Goal: Task Accomplishment & Management: Manage account settings

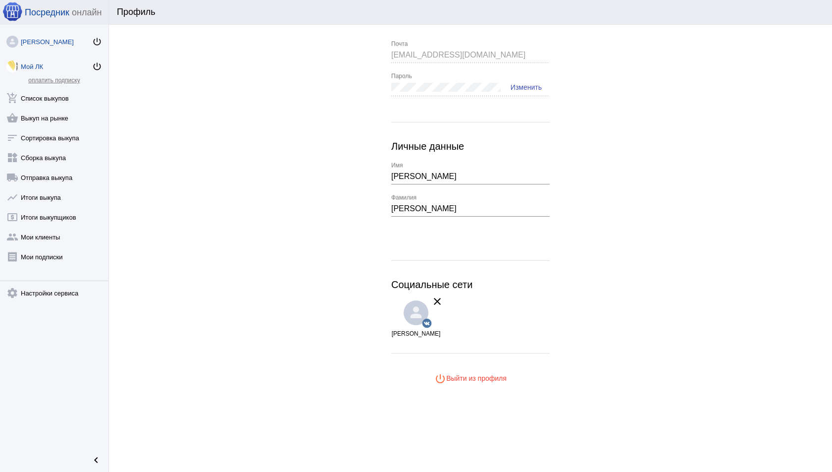
click at [54, 63] on div "Мой ЛК" at bounding box center [56, 66] width 71 height 7
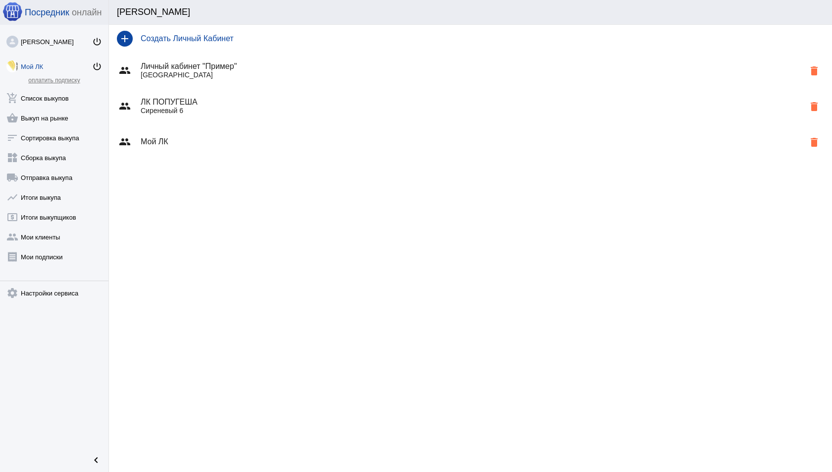
click at [223, 133] on div "group Мой ЛК delete" at bounding box center [470, 142] width 723 height 36
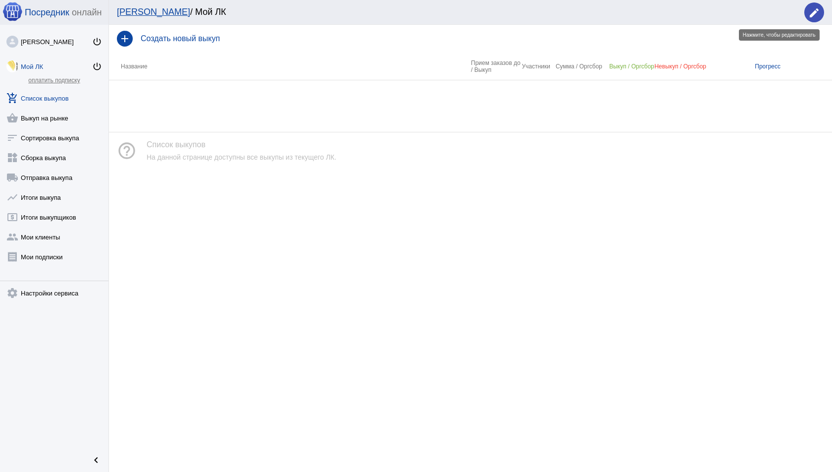
click at [818, 13] on mat-icon "edit" at bounding box center [815, 13] width 12 height 12
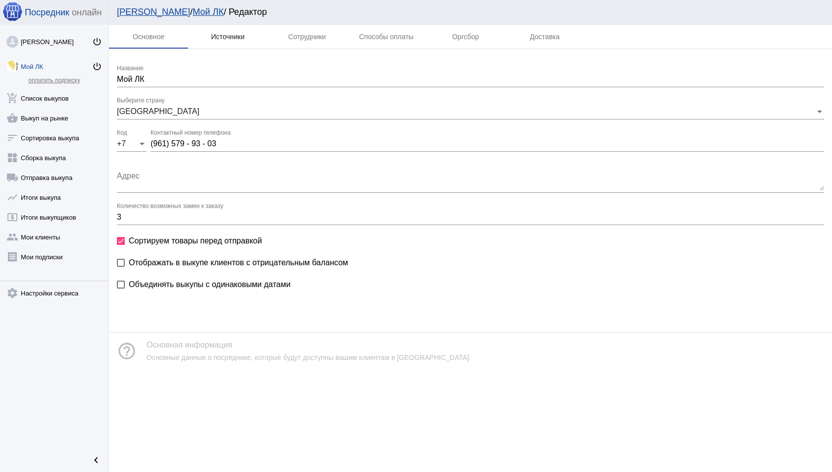
click at [212, 41] on div "Источники" at bounding box center [227, 37] width 79 height 24
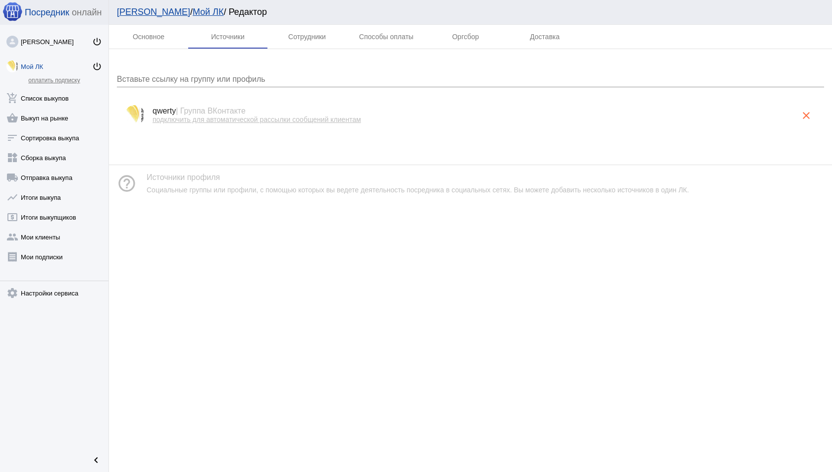
click at [239, 114] on span "| Группа ВКонтакте" at bounding box center [211, 111] width 70 height 8
click at [273, 111] on h4 "qwerty | Группа ВКонтакте" at bounding box center [475, 111] width 644 height 9
click at [273, 118] on span "подключить для автоматической рассылки сообщений клиентам" at bounding box center [257, 119] width 209 height 8
click at [236, 118] on link "нажмите, чтобы установить ЛК в свою группу" at bounding box center [226, 119] width 146 height 8
click at [55, 93] on link "add_shopping_cart Список выкупов" at bounding box center [54, 96] width 109 height 20
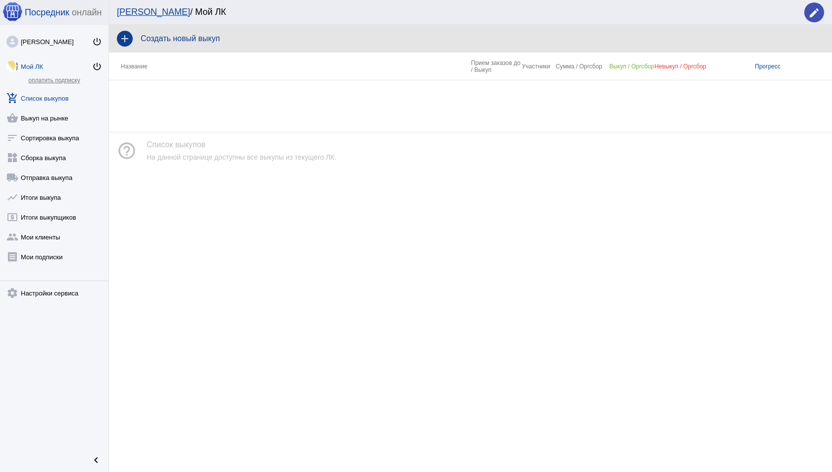
click at [194, 33] on div "add Создать новый выкуп" at bounding box center [470, 39] width 723 height 28
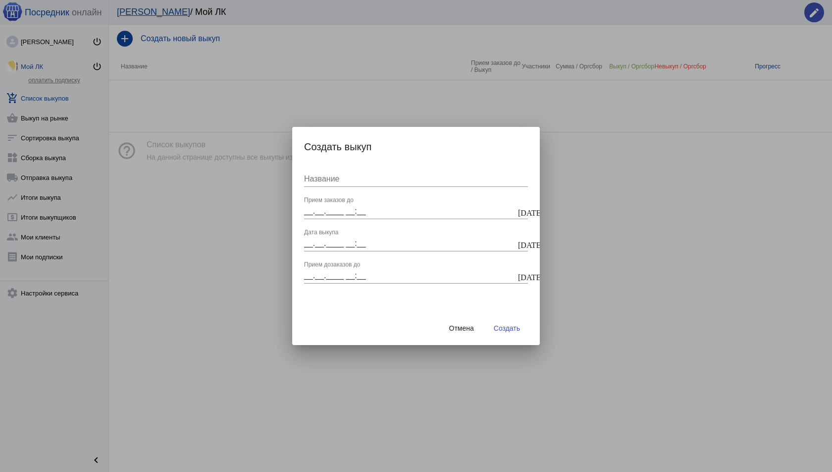
click at [358, 183] on div "Название" at bounding box center [416, 176] width 224 height 22
type input "выкуп1"
click at [355, 209] on input "__.__.____ __:__" at bounding box center [410, 211] width 212 height 9
click at [520, 211] on mat-icon "today" at bounding box center [522, 211] width 8 height 9
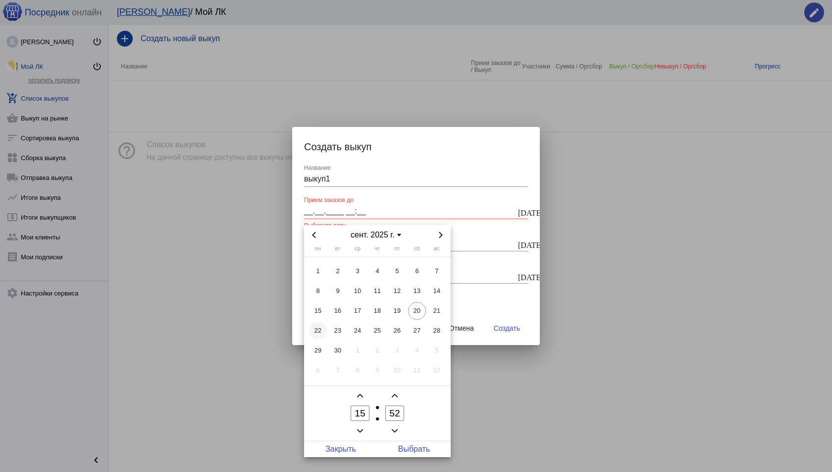
click at [316, 326] on span "22" at bounding box center [318, 331] width 18 height 18
click at [404, 446] on span "Выбрать" at bounding box center [414, 449] width 73 height 16
type input "[DATE] 15:52"
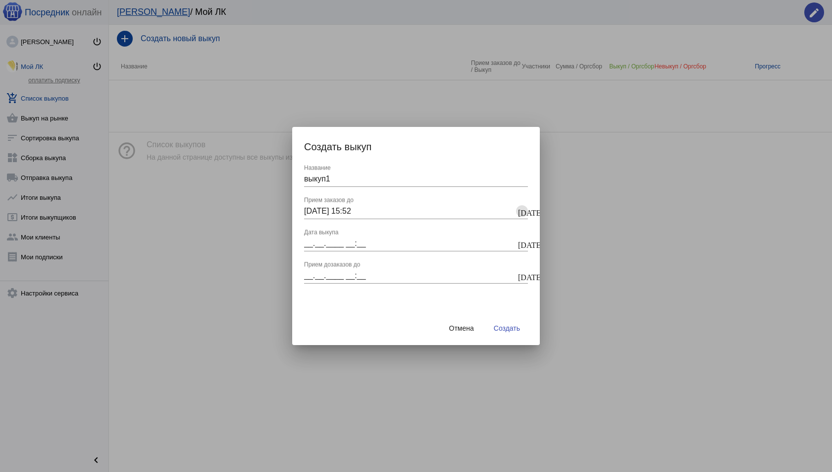
click at [449, 243] on input "__.__.____ __:__" at bounding box center [410, 243] width 212 height 9
click at [515, 239] on input "__.__.____ __:__" at bounding box center [410, 243] width 212 height 9
click at [519, 239] on mat-icon "today" at bounding box center [522, 243] width 8 height 9
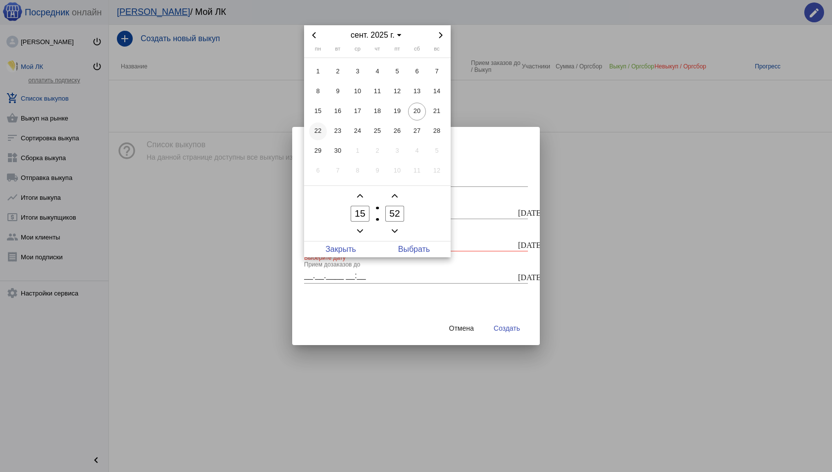
click at [319, 128] on span "22" at bounding box center [318, 131] width 18 height 18
click at [404, 254] on span "Выбрать" at bounding box center [414, 249] width 73 height 16
type input "22.09.2025 15:52"
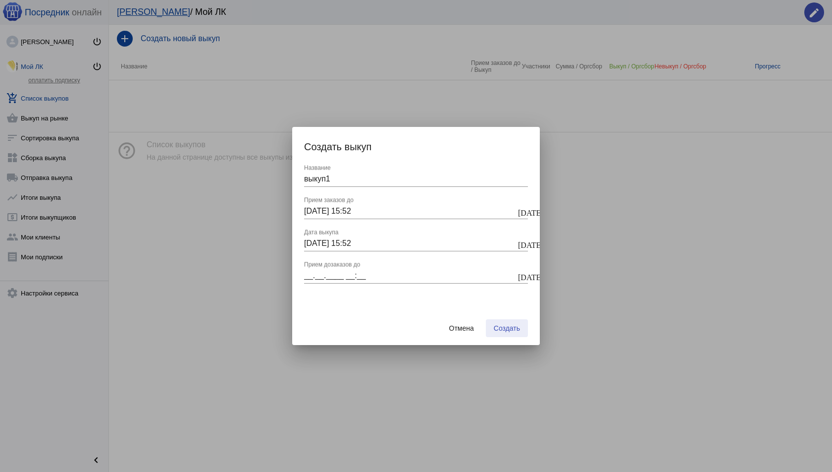
click at [520, 336] on button "Создать" at bounding box center [507, 328] width 42 height 18
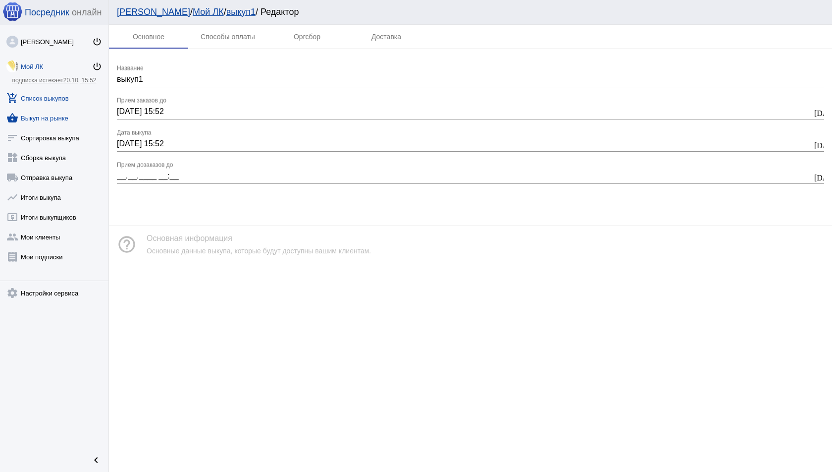
click at [67, 119] on link "shopping_basket Выкуп на рынке" at bounding box center [54, 116] width 109 height 20
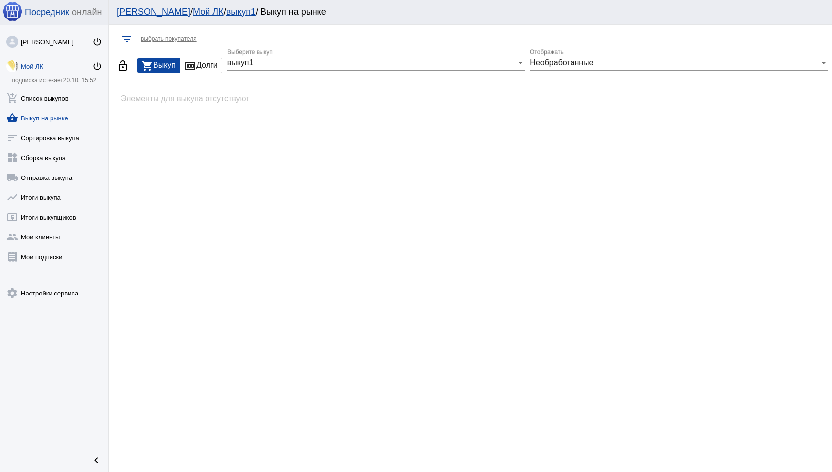
click at [35, 63] on div "Мой ЛК" at bounding box center [56, 66] width 71 height 7
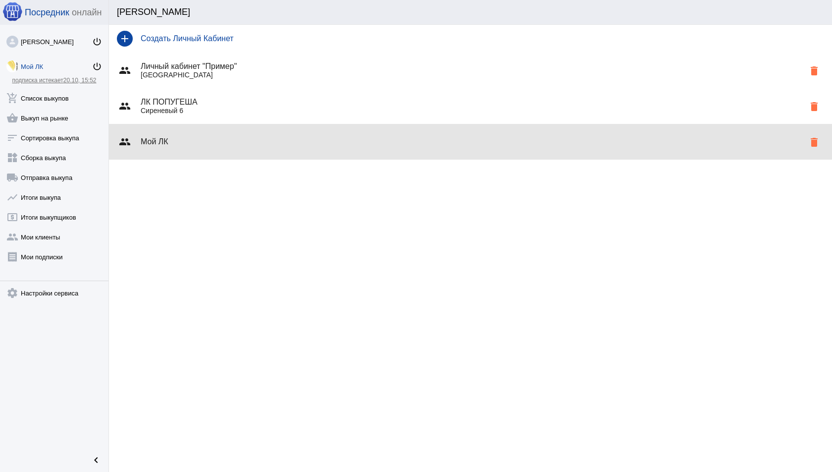
click at [307, 135] on div "group Мой ЛК delete" at bounding box center [470, 142] width 723 height 36
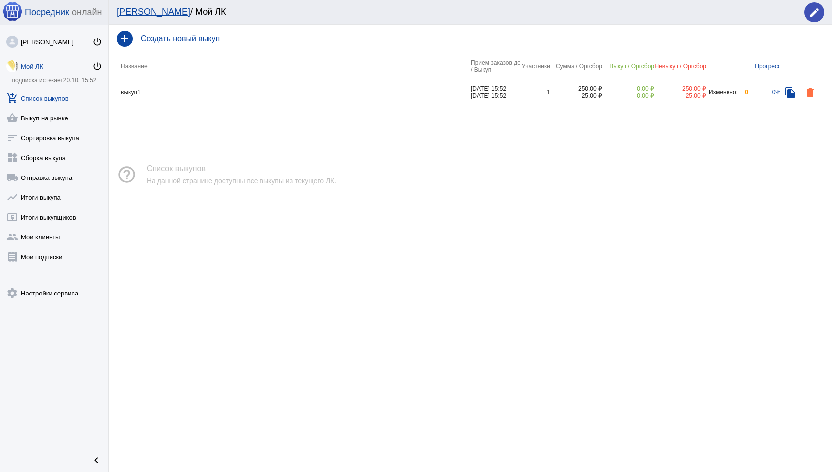
click at [402, 88] on td "выкуп1" at bounding box center [290, 92] width 362 height 24
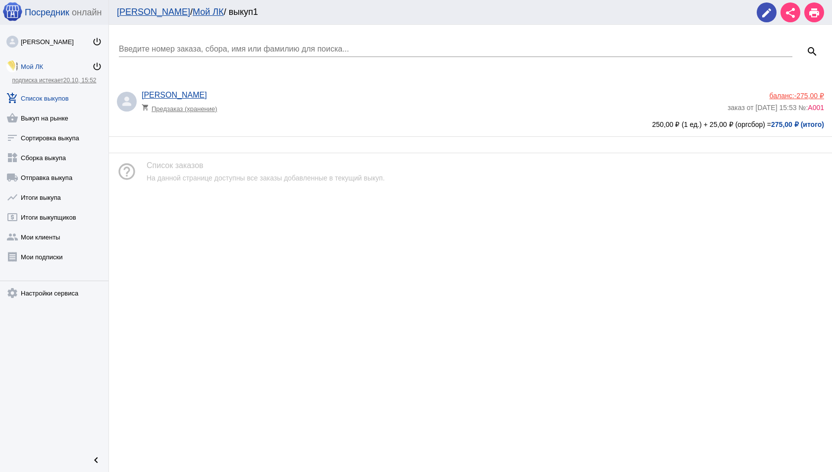
click at [455, 114] on div "Дмитрий Скворцов shopping_cart Предзаказ (хранение)" at bounding box center [435, 104] width 586 height 27
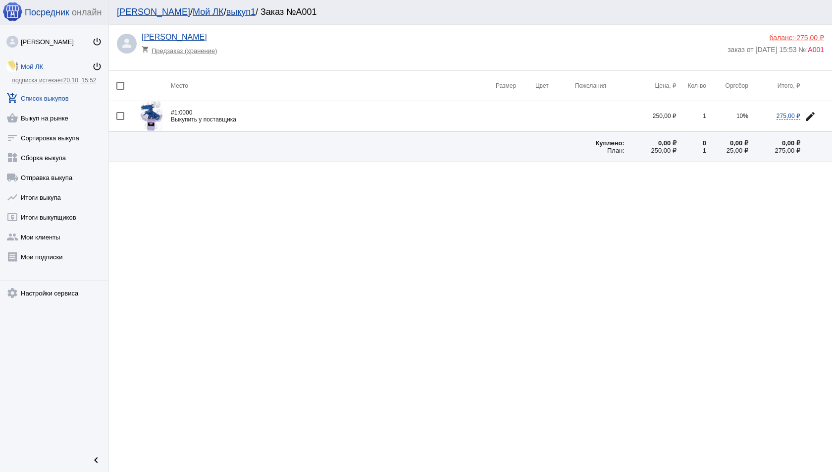
click at [781, 37] on div "баланс: -275,00 ₽" at bounding box center [776, 38] width 97 height 8
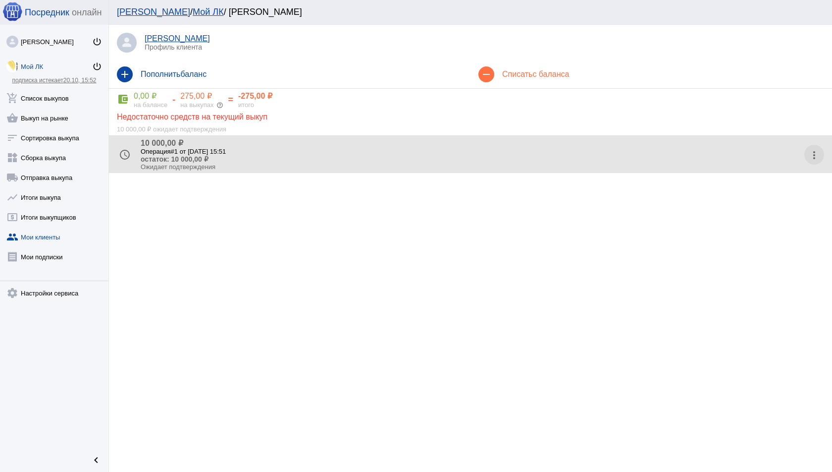
click at [812, 153] on mat-icon "more_vert" at bounding box center [815, 155] width 16 height 16
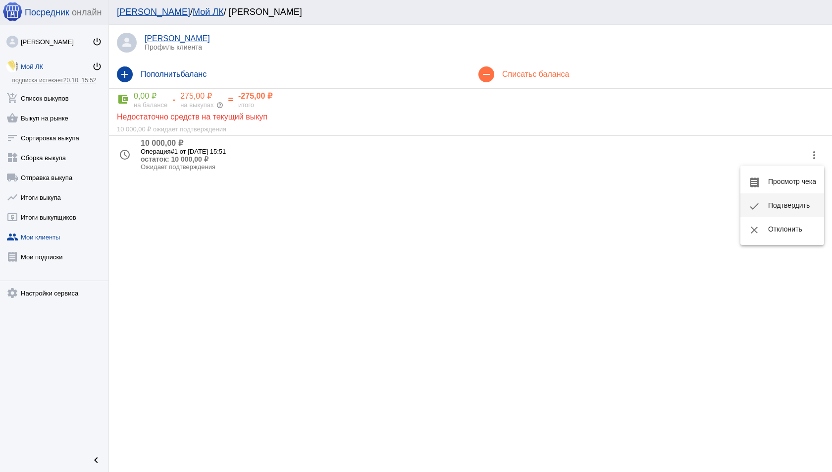
click at [770, 196] on button "check Подтвердить" at bounding box center [783, 205] width 84 height 24
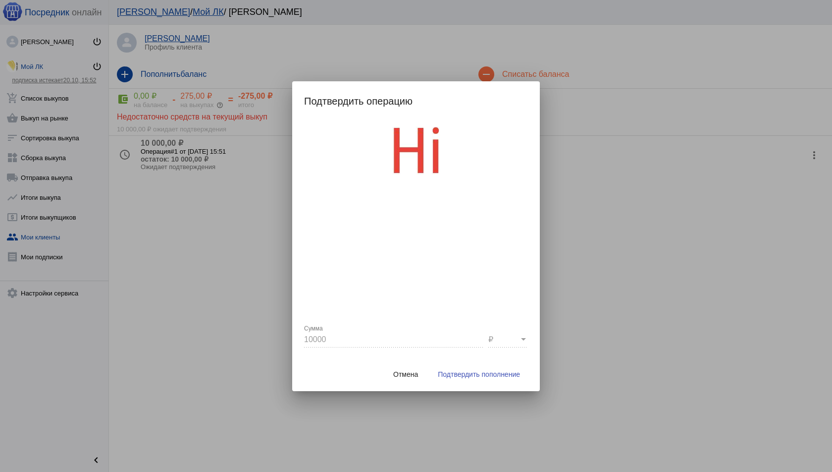
click at [496, 374] on span "Подтвердить пополнение" at bounding box center [479, 374] width 82 height 8
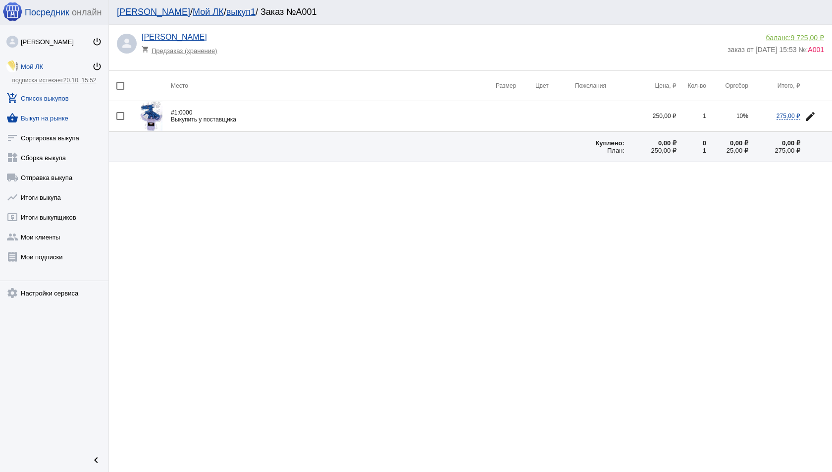
click at [67, 121] on link "shopping_basket Выкуп на рынке" at bounding box center [54, 116] width 109 height 20
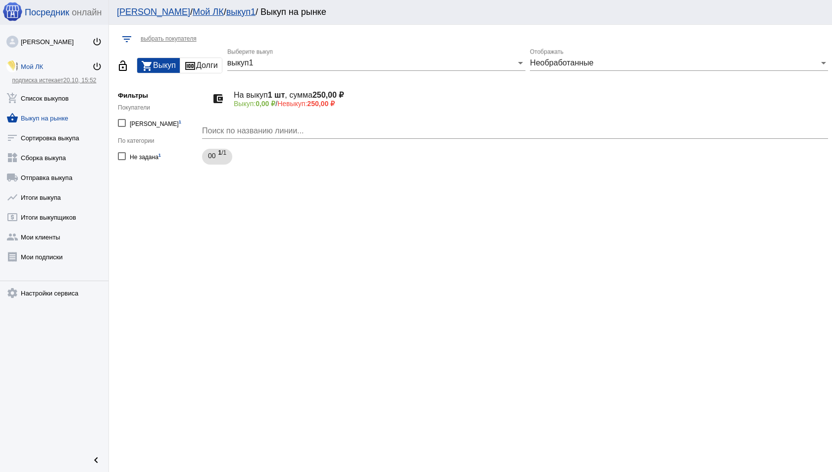
click at [209, 145] on div "Поиск по названию линии..." at bounding box center [515, 132] width 626 height 32
click at [209, 148] on div "Поиск по названию линии..." at bounding box center [515, 132] width 626 height 32
click at [209, 149] on span "00" at bounding box center [212, 156] width 8 height 18
click at [329, 217] on mat-panel-title "0000" at bounding box center [308, 214] width 189 height 16
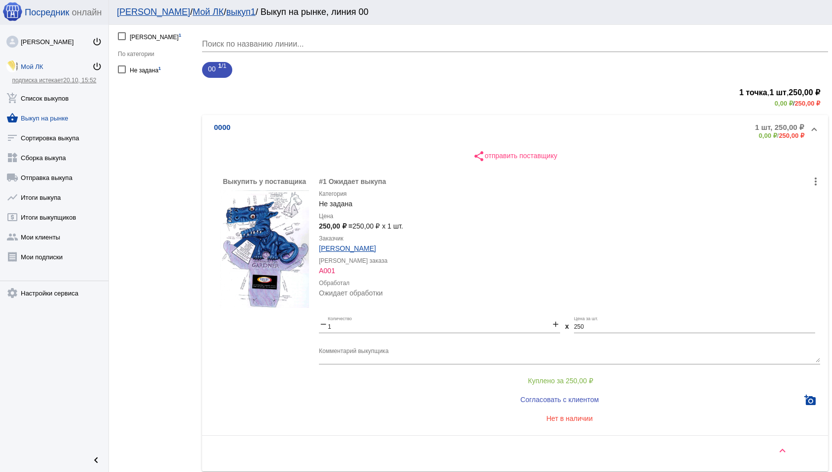
scroll to position [130, 0]
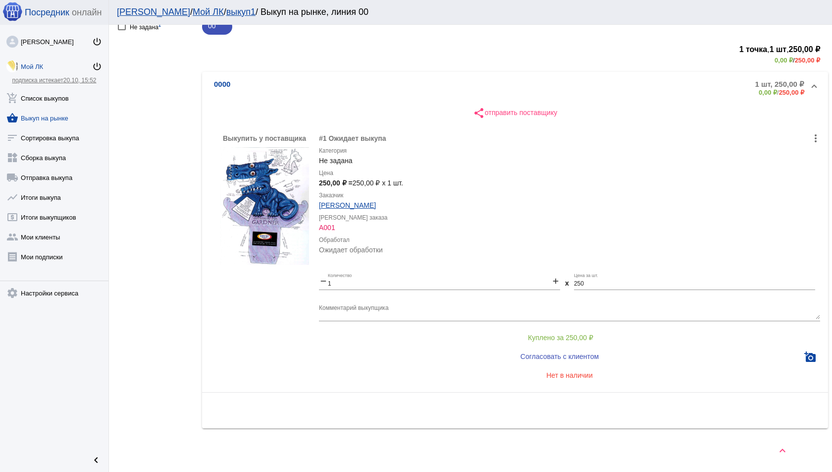
click at [539, 330] on button "Куплено за 250,00 ₽" at bounding box center [561, 338] width 484 height 18
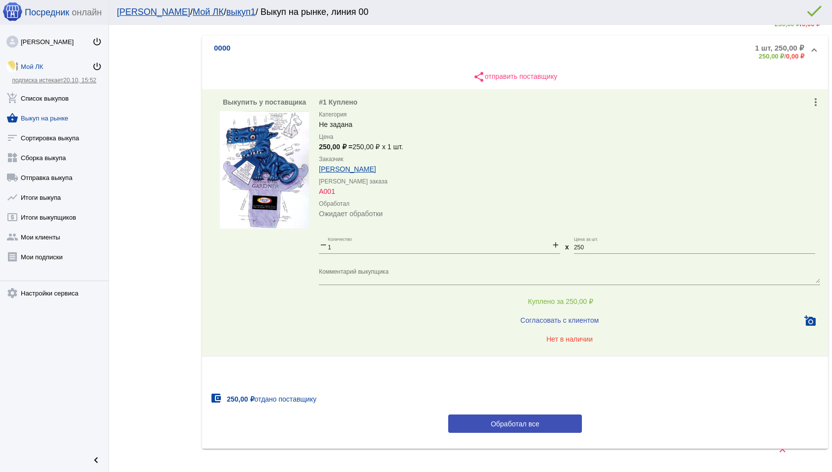
scroll to position [187, 0]
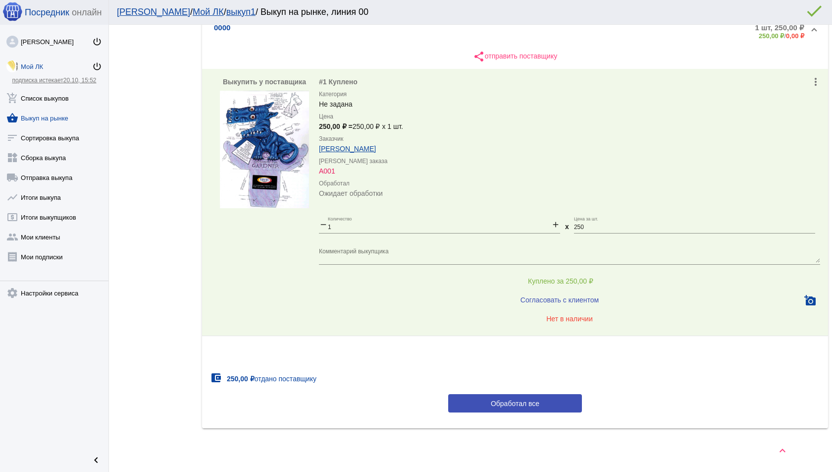
click at [508, 406] on span "Обработал все" at bounding box center [515, 403] width 49 height 8
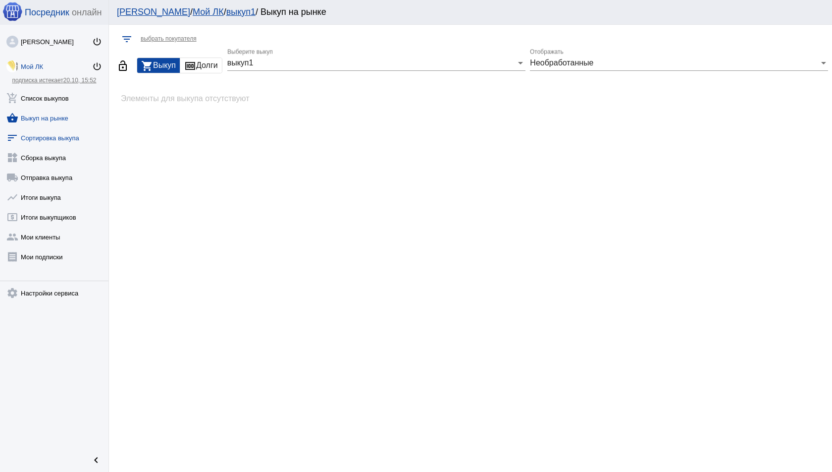
click at [57, 135] on link "sort Сортировка выкупа" at bounding box center [54, 136] width 109 height 20
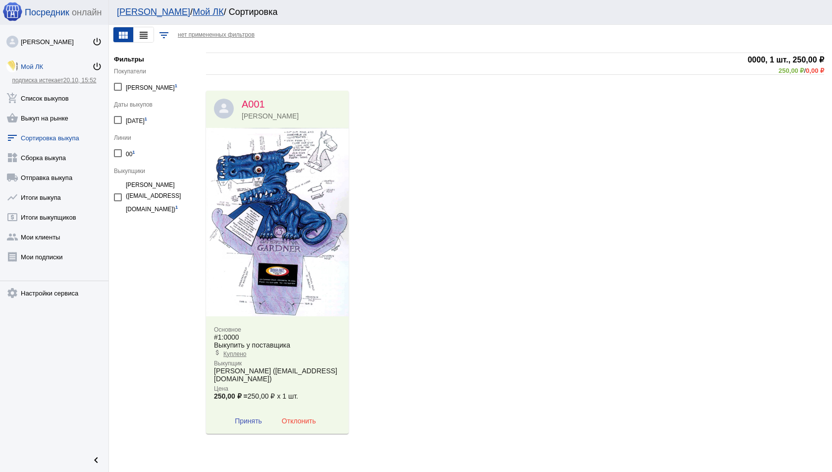
click at [253, 429] on button "Принять" at bounding box center [248, 421] width 43 height 18
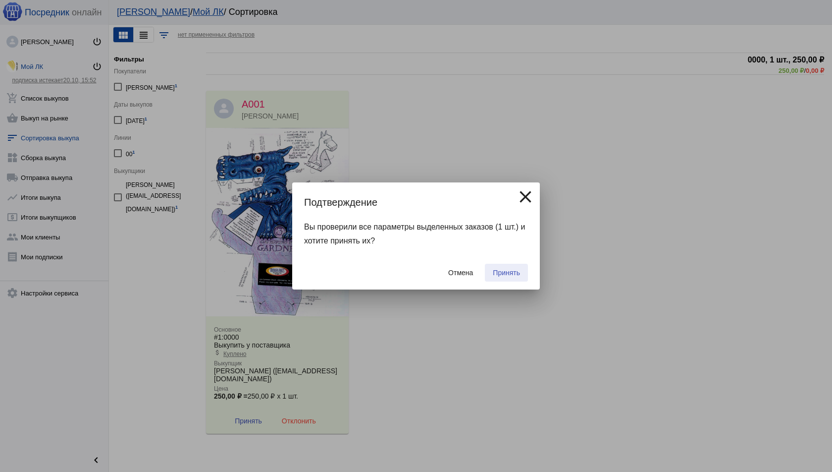
click at [510, 272] on span "Принять" at bounding box center [506, 273] width 27 height 8
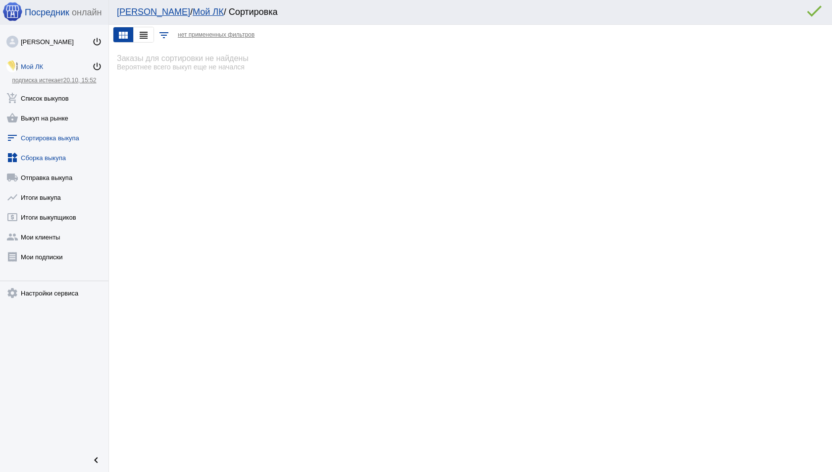
click at [56, 155] on link "widgets Сборка выкупа" at bounding box center [54, 156] width 109 height 20
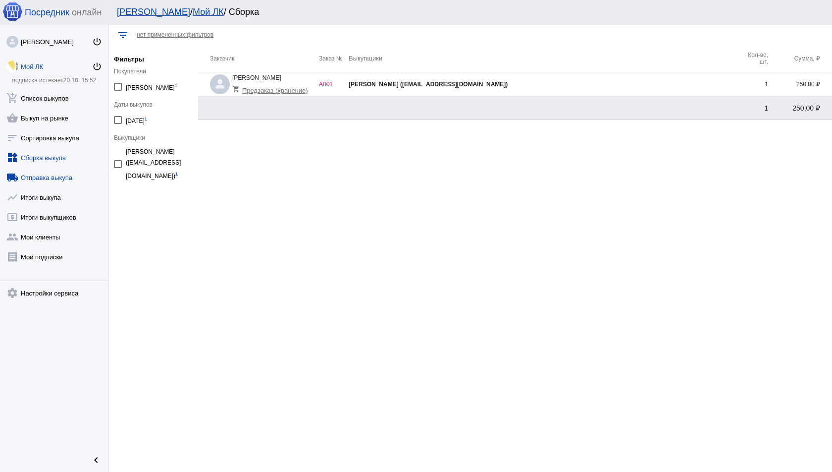
click at [35, 172] on link "local_shipping Отправка выкупа" at bounding box center [54, 176] width 109 height 20
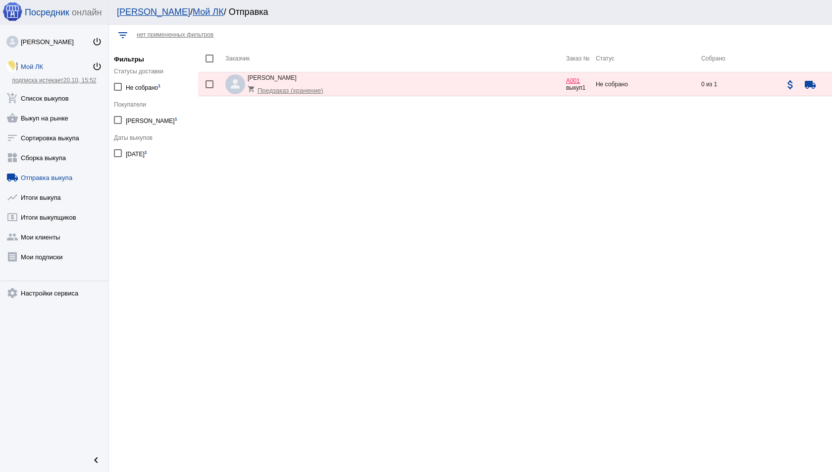
click at [787, 92] on button "attach_money" at bounding box center [791, 84] width 20 height 20
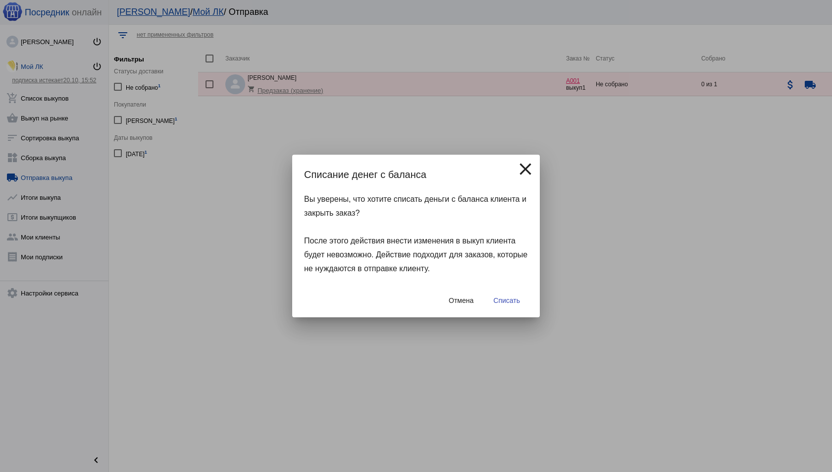
click at [500, 307] on button "Списать" at bounding box center [507, 300] width 43 height 18
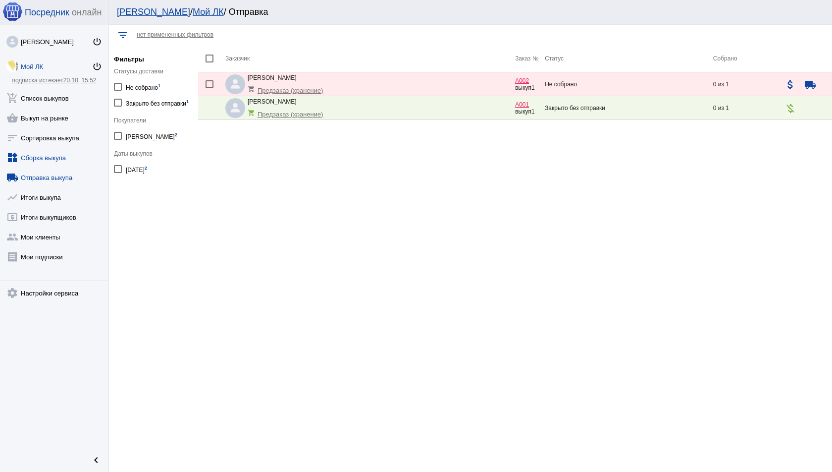
click at [57, 154] on link "widgets Сборка выкупа" at bounding box center [54, 156] width 109 height 20
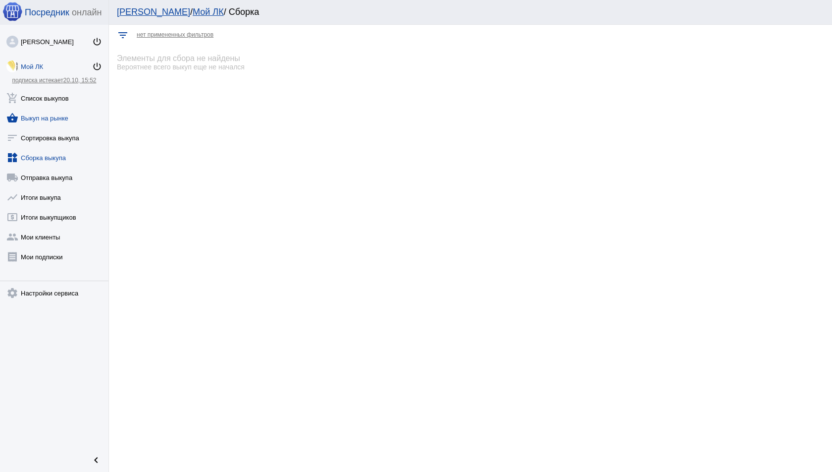
click at [61, 122] on link "shopping_basket Выкуп на рынке" at bounding box center [54, 116] width 109 height 20
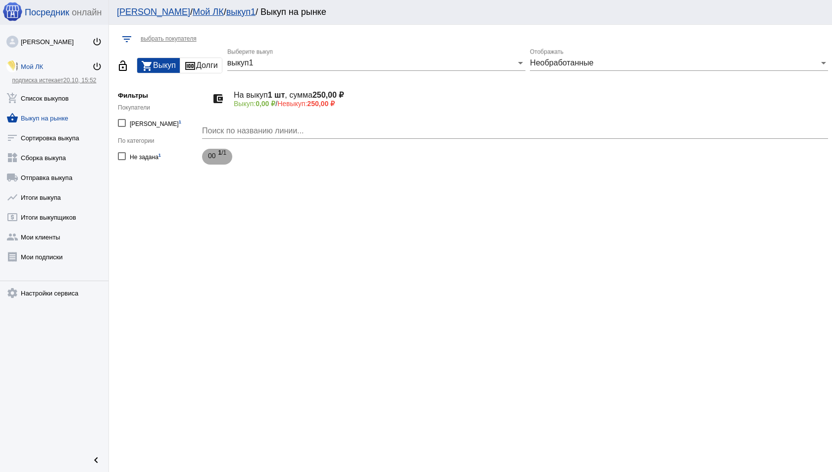
click at [220, 163] on span "1 /1" at bounding box center [223, 157] width 8 height 20
click at [401, 222] on mat-panel-title "0000" at bounding box center [308, 214] width 189 height 16
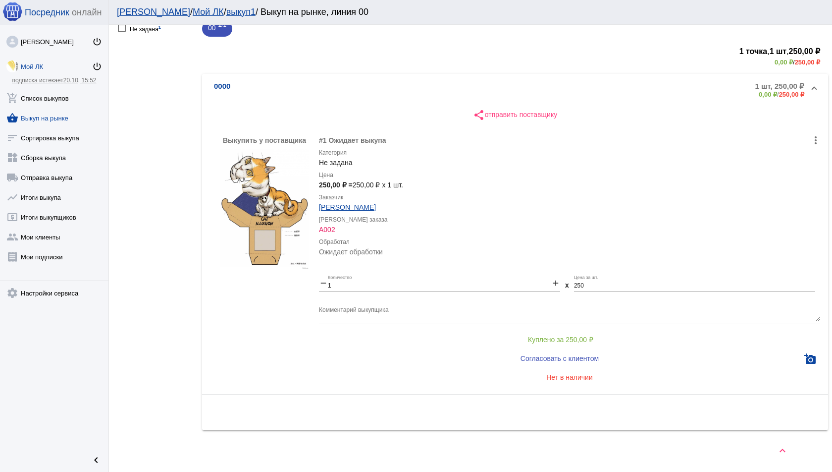
scroll to position [130, 0]
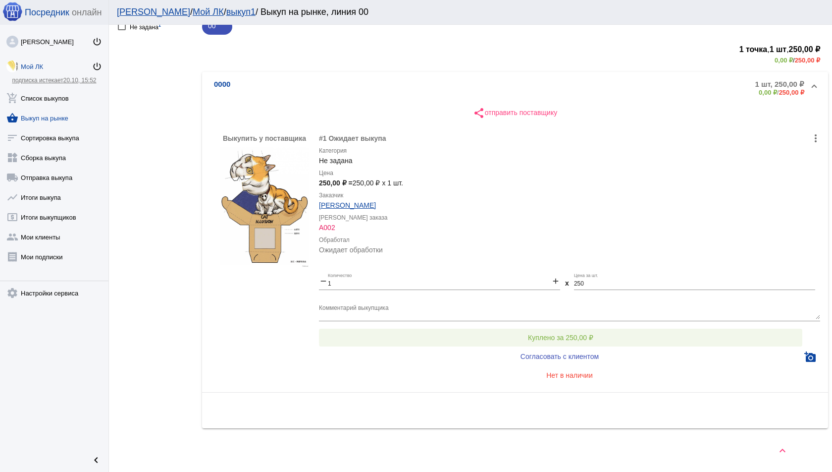
click at [564, 336] on span "Куплено за 250,00 ₽" at bounding box center [560, 337] width 65 height 8
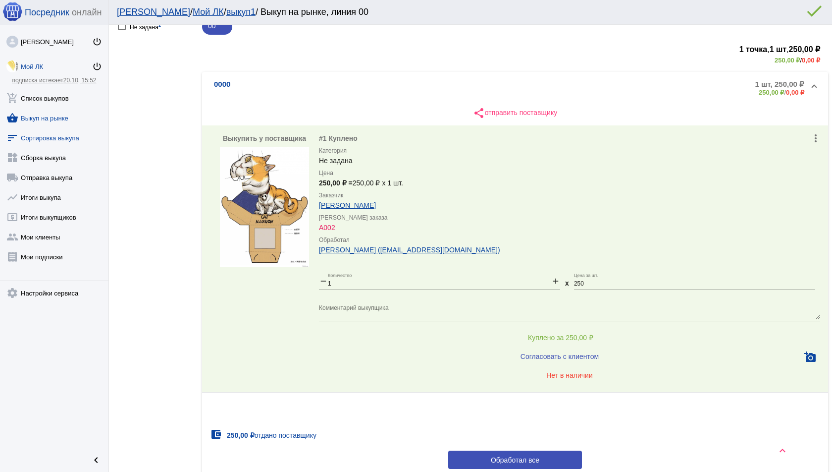
click at [64, 132] on link "sort Сортировка выкупа" at bounding box center [54, 136] width 109 height 20
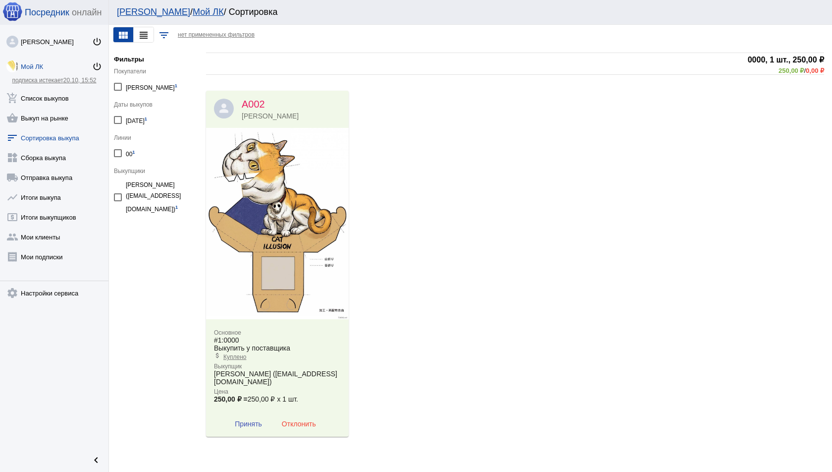
scroll to position [52, 0]
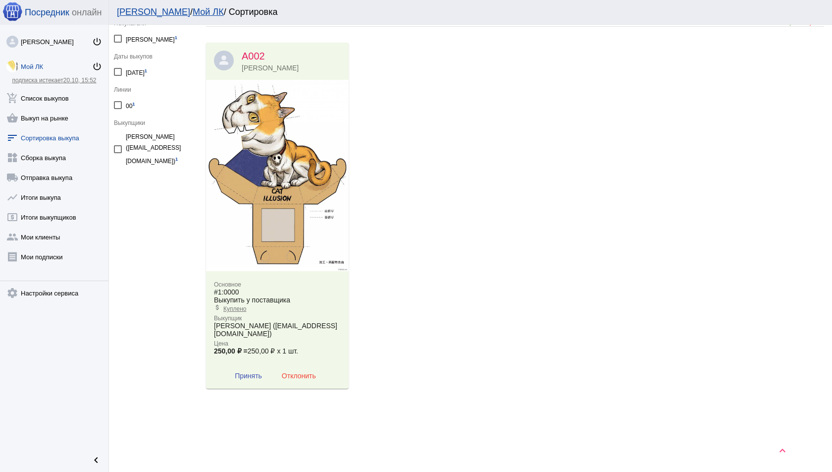
click at [247, 375] on span "Принять" at bounding box center [248, 376] width 27 height 8
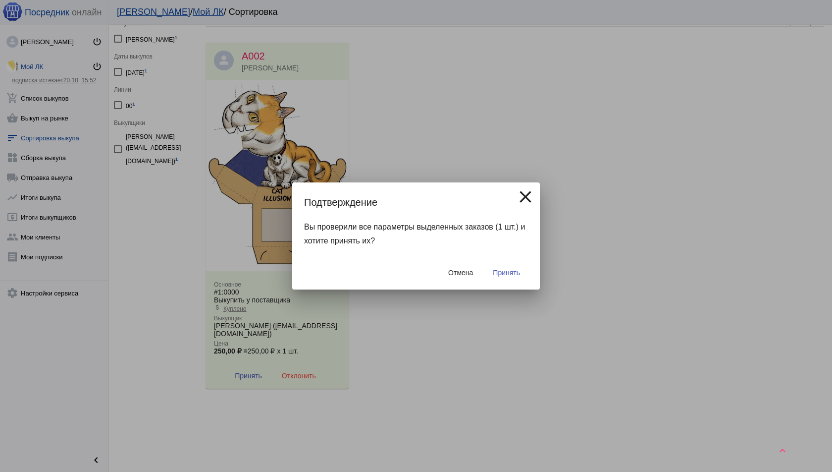
click at [504, 274] on span "Принять" at bounding box center [506, 273] width 27 height 8
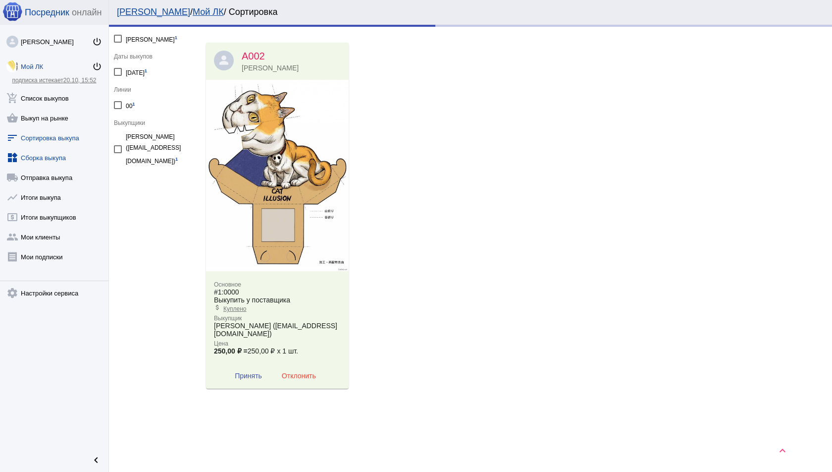
scroll to position [0, 0]
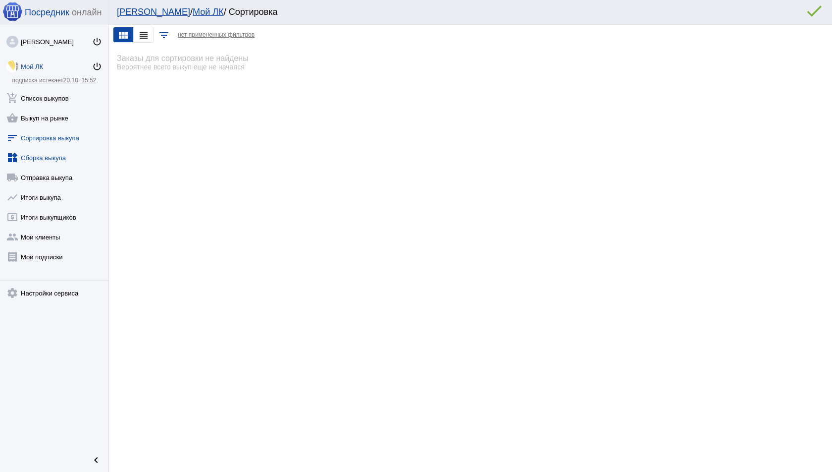
click at [60, 161] on link "widgets Сборка выкупа" at bounding box center [54, 156] width 109 height 20
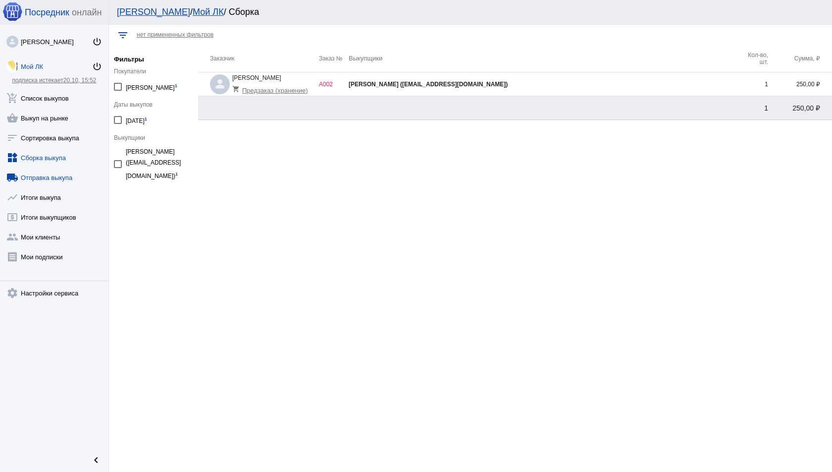
click at [59, 171] on link "local_shipping Отправка выкупа" at bounding box center [54, 176] width 109 height 20
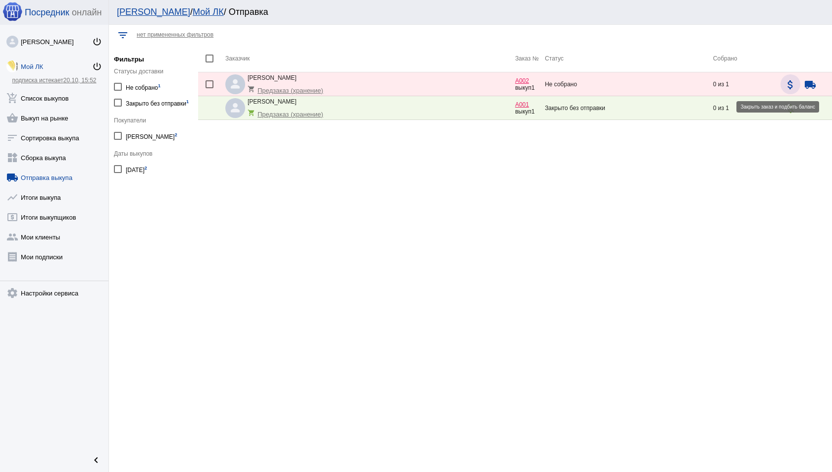
click at [793, 88] on mat-icon "attach_money" at bounding box center [791, 85] width 12 height 12
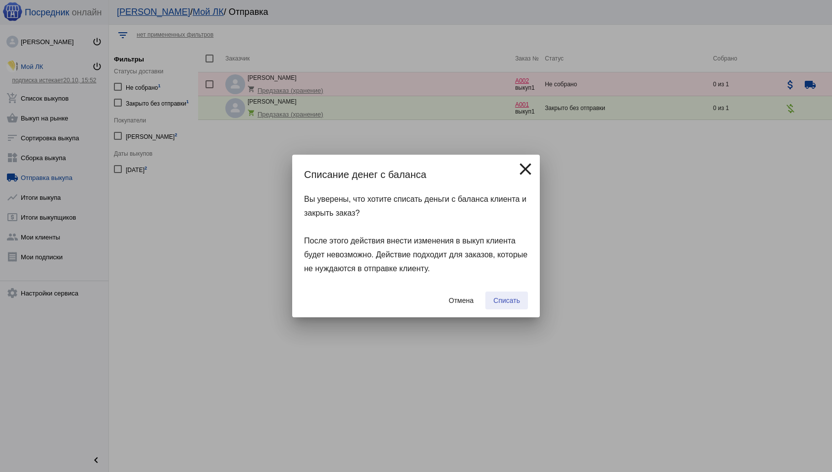
click at [502, 294] on button "Списать" at bounding box center [507, 300] width 43 height 18
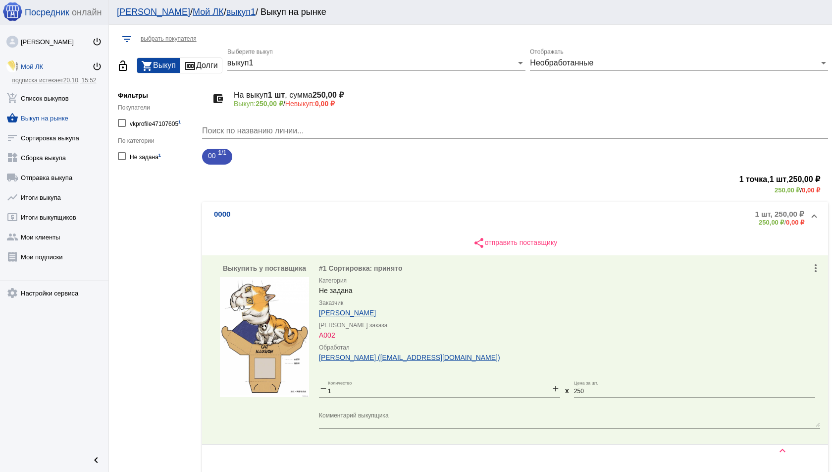
scroll to position [87, 0]
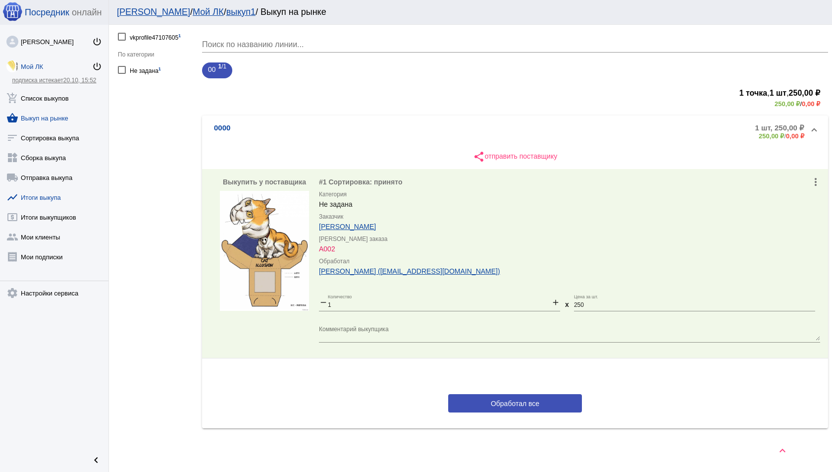
click at [56, 200] on link "show_chart Итоги выкупа" at bounding box center [54, 195] width 109 height 20
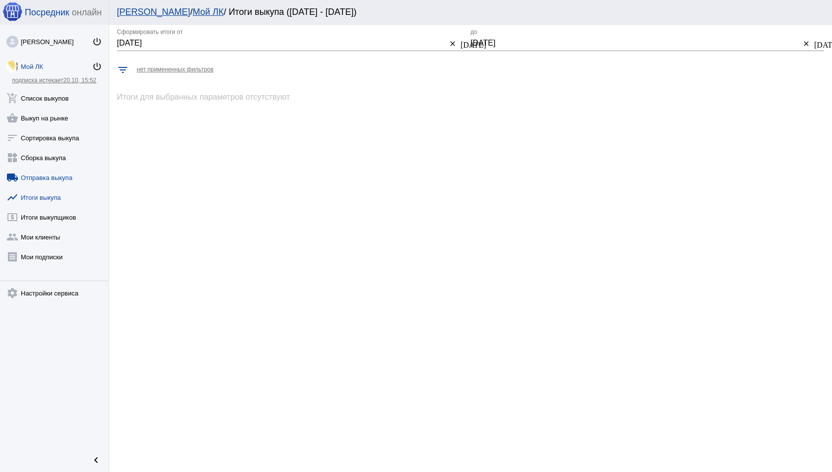
click at [57, 174] on link "local_shipping Отправка выкупа" at bounding box center [54, 176] width 109 height 20
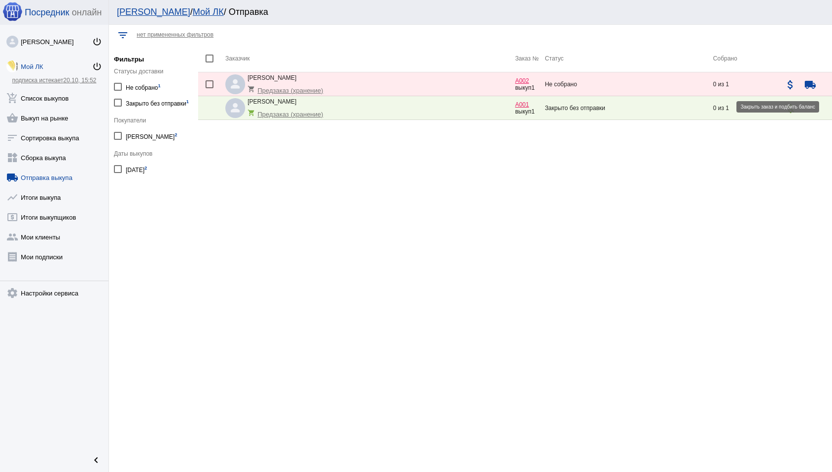
click at [787, 84] on mat-icon "attach_money" at bounding box center [791, 85] width 12 height 12
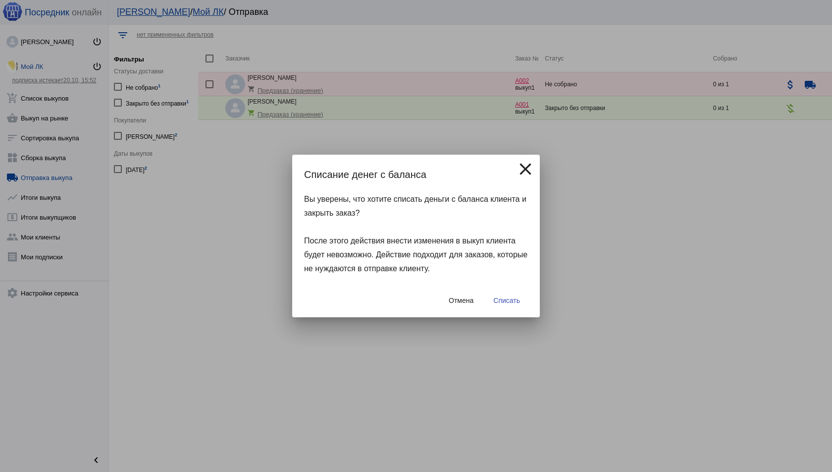
click at [507, 293] on button "Списать" at bounding box center [507, 300] width 43 height 18
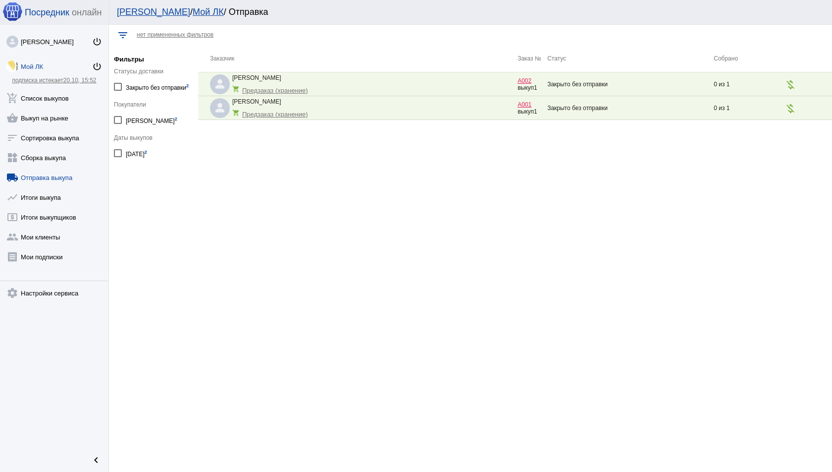
click at [54, 5] on div "Посредник онлайн" at bounding box center [54, 12] width 109 height 25
click at [54, 16] on span "Посредник" at bounding box center [47, 12] width 45 height 10
click at [100, 44] on mat-icon "power_settings_new" at bounding box center [97, 42] width 10 height 10
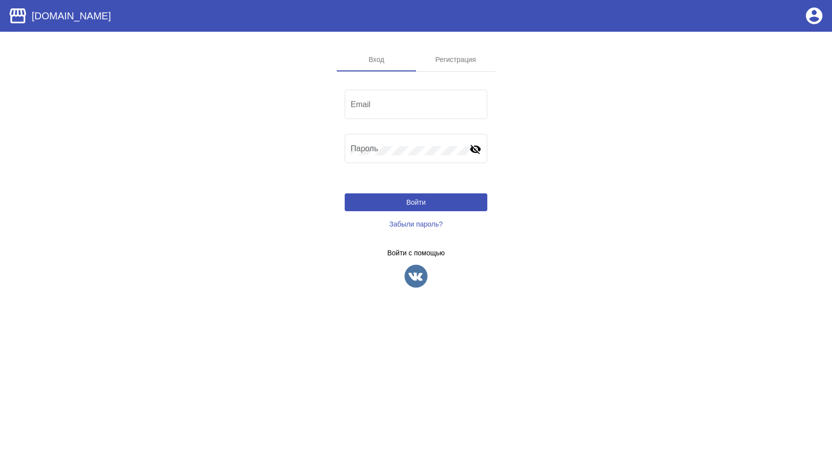
click at [425, 272] on img at bounding box center [416, 276] width 25 height 25
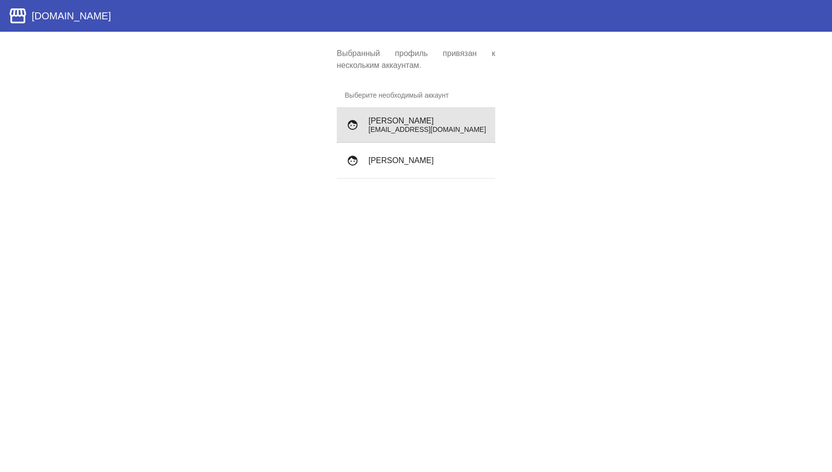
click at [433, 125] on p "[EMAIL_ADDRESS][DOMAIN_NAME]" at bounding box center [428, 129] width 119 height 8
